Goal: Ask a question

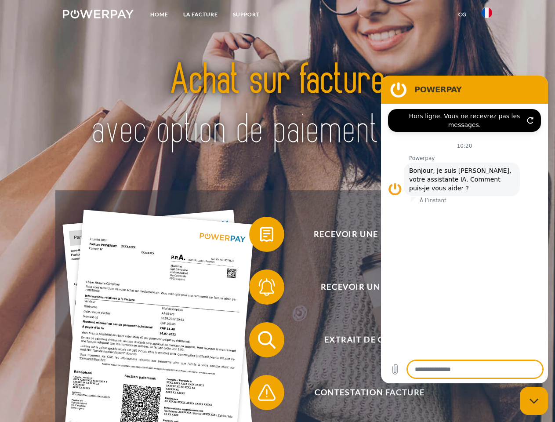
click at [98, 15] on img at bounding box center [98, 14] width 71 height 9
click at [487, 15] on img at bounding box center [486, 12] width 11 height 11
click at [462, 14] on link "CG" at bounding box center [462, 15] width 23 height 16
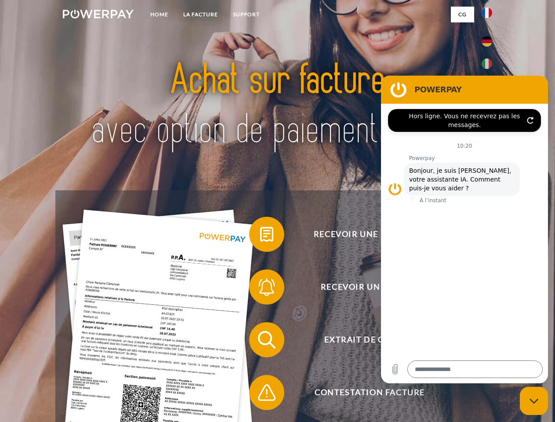
click at [260, 236] on span at bounding box center [253, 234] width 44 height 44
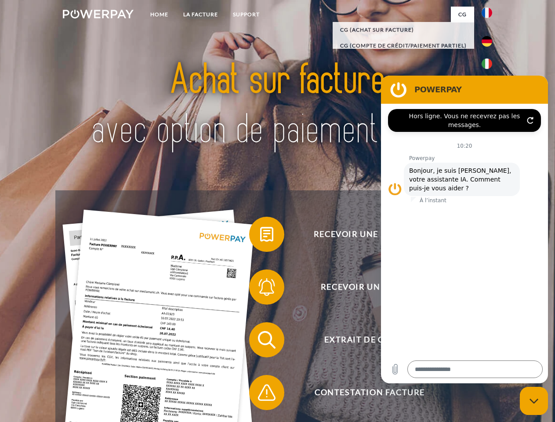
click at [260, 289] on span at bounding box center [253, 287] width 44 height 44
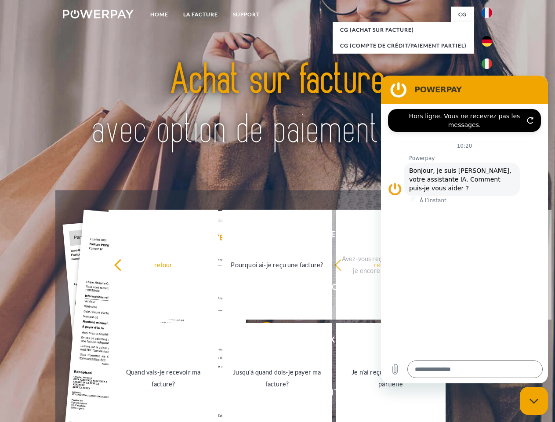
click at [260, 341] on link "Jusqu'à quand dois-je payer ma facture?" at bounding box center [276, 378] width 109 height 110
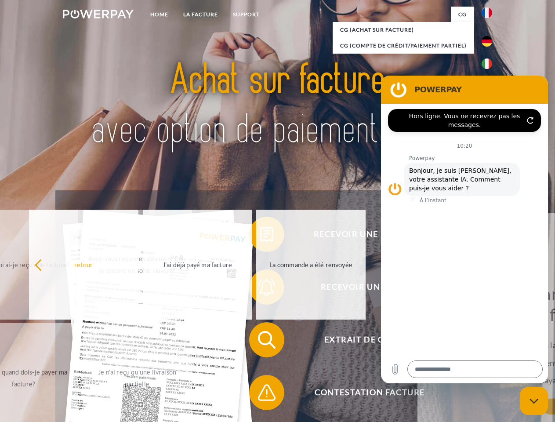
click at [260, 394] on span at bounding box center [253, 392] width 44 height 44
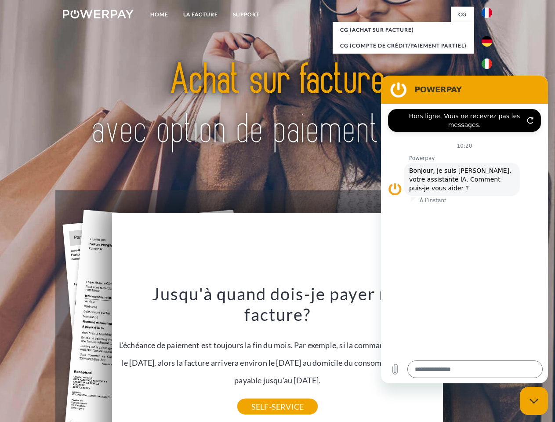
click at [534, 400] on icon "Fermer la fenêtre de messagerie" at bounding box center [533, 401] width 9 height 6
type textarea "*"
